Goal: Entertainment & Leisure: Consume media (video, audio)

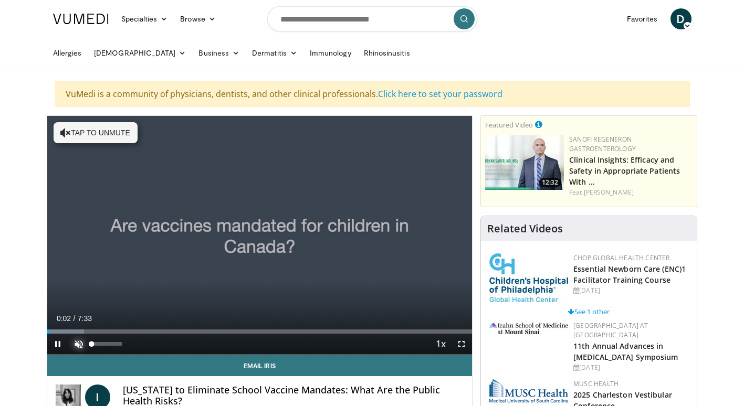
click at [78, 346] on span "Video Player" at bounding box center [78, 344] width 21 height 21
drag, startPoint x: 121, startPoint y: 346, endPoint x: 113, endPoint y: 347, distance: 7.9
click at [113, 347] on video-js "**********" at bounding box center [259, 235] width 425 height 239
